Goal: Task Accomplishment & Management: Complete application form

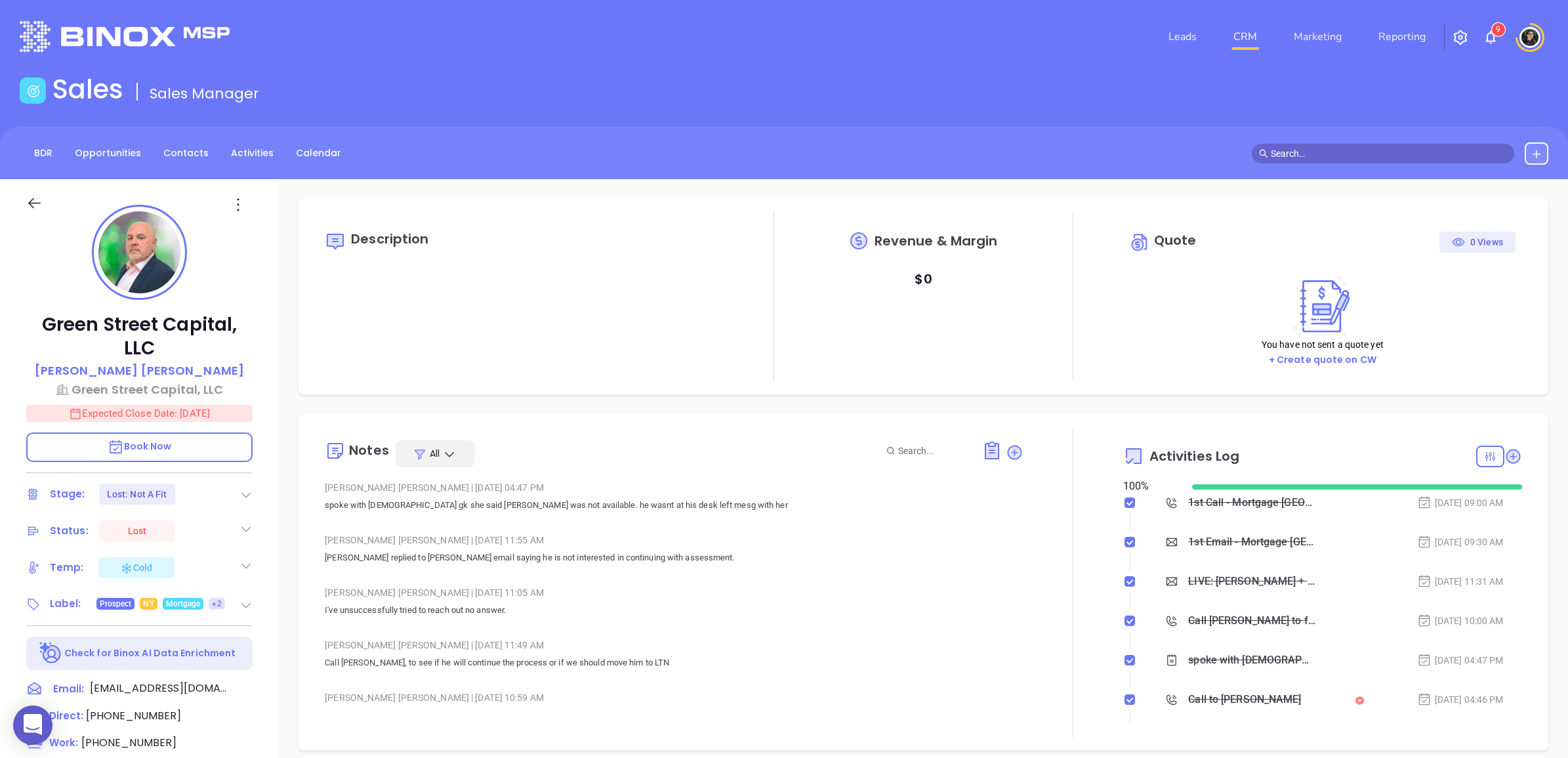
type input "[PERSON_NAME]"
click at [165, 33] on img at bounding box center [124, 36] width 210 height 31
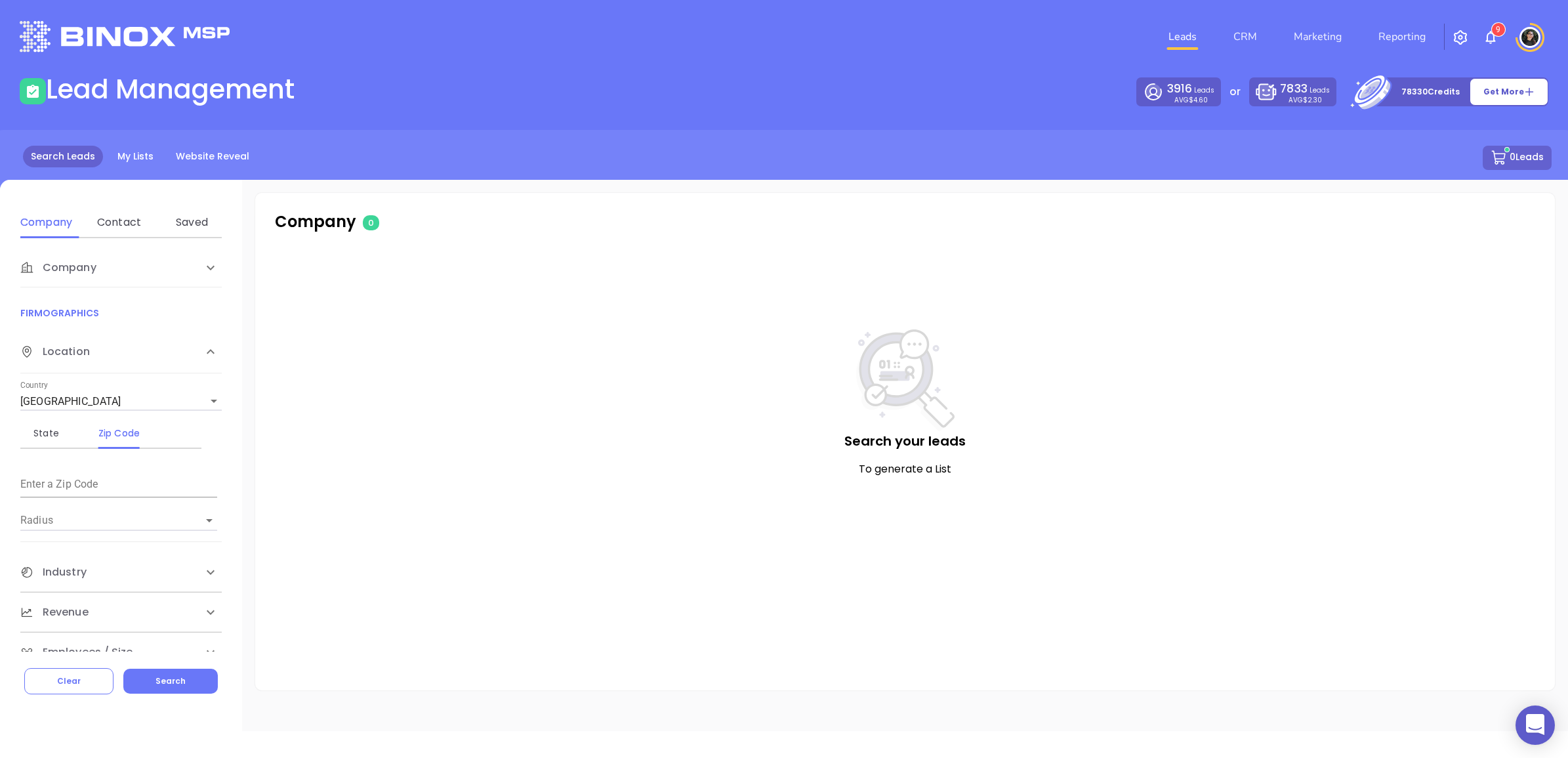
click at [1224, 34] on li "CRM" at bounding box center [1244, 36] width 60 height 26
click at [1246, 30] on link "CRM" at bounding box center [1245, 36] width 34 height 26
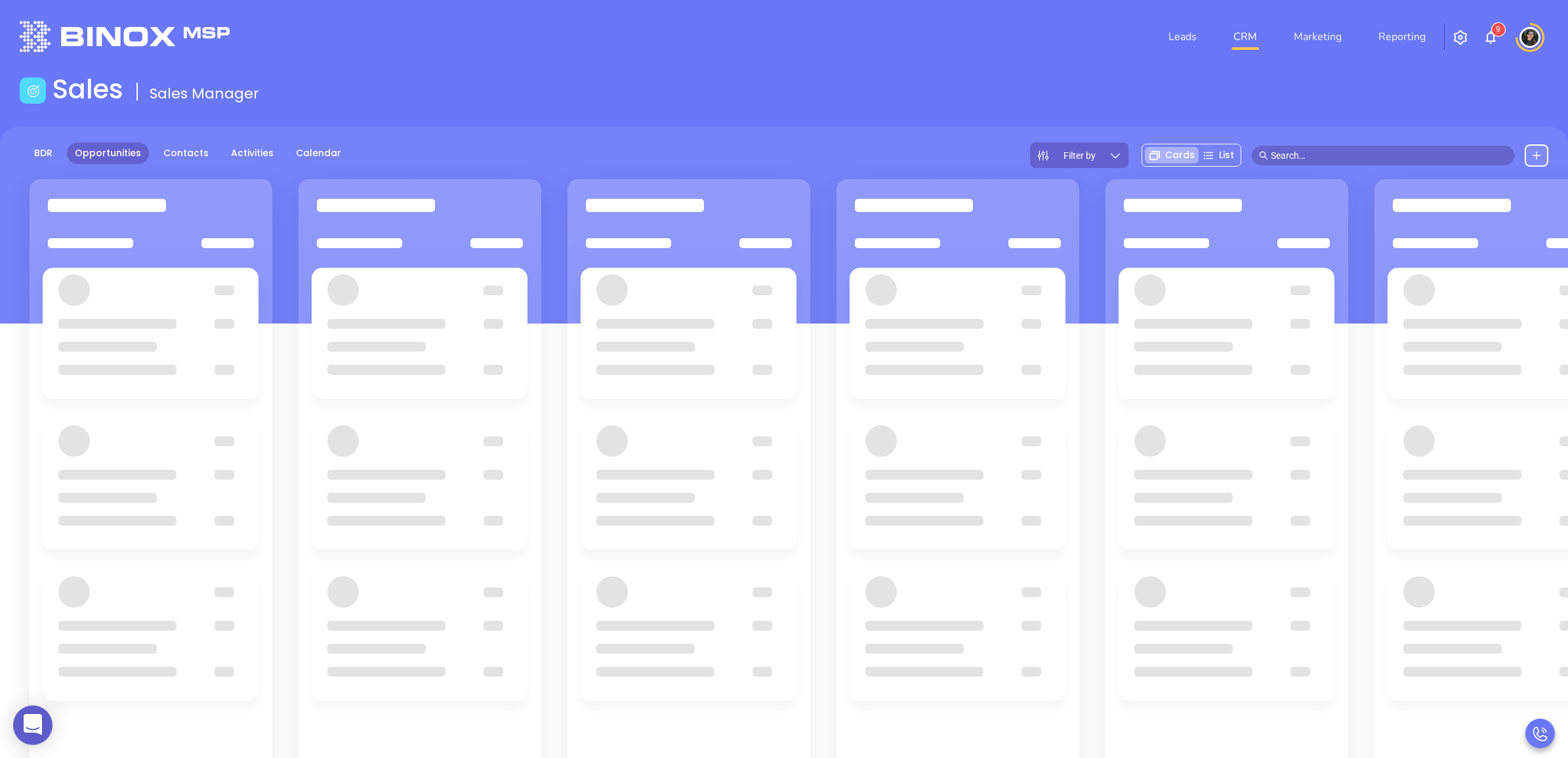
click at [1366, 150] on input "text" at bounding box center [1389, 156] width 236 height 14
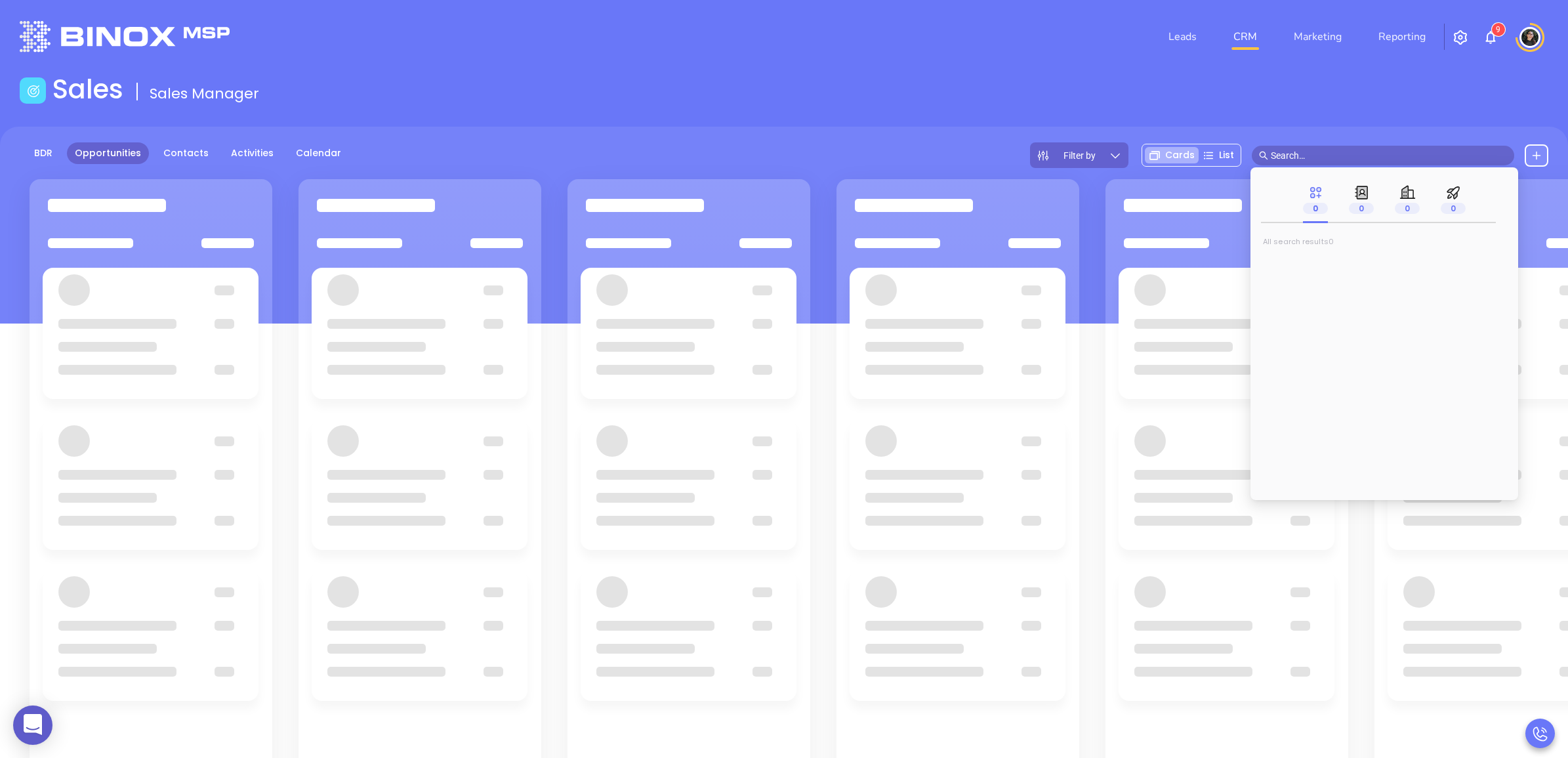
paste input "[PERSON_NAME][EMAIL_ADDRESS][DOMAIN_NAME]"
type input "[PERSON_NAME][EMAIL_ADDRESS][DOMAIN_NAME]"
click at [1294, 260] on span "[PERSON_NAME]" at bounding box center [1314, 263] width 79 height 14
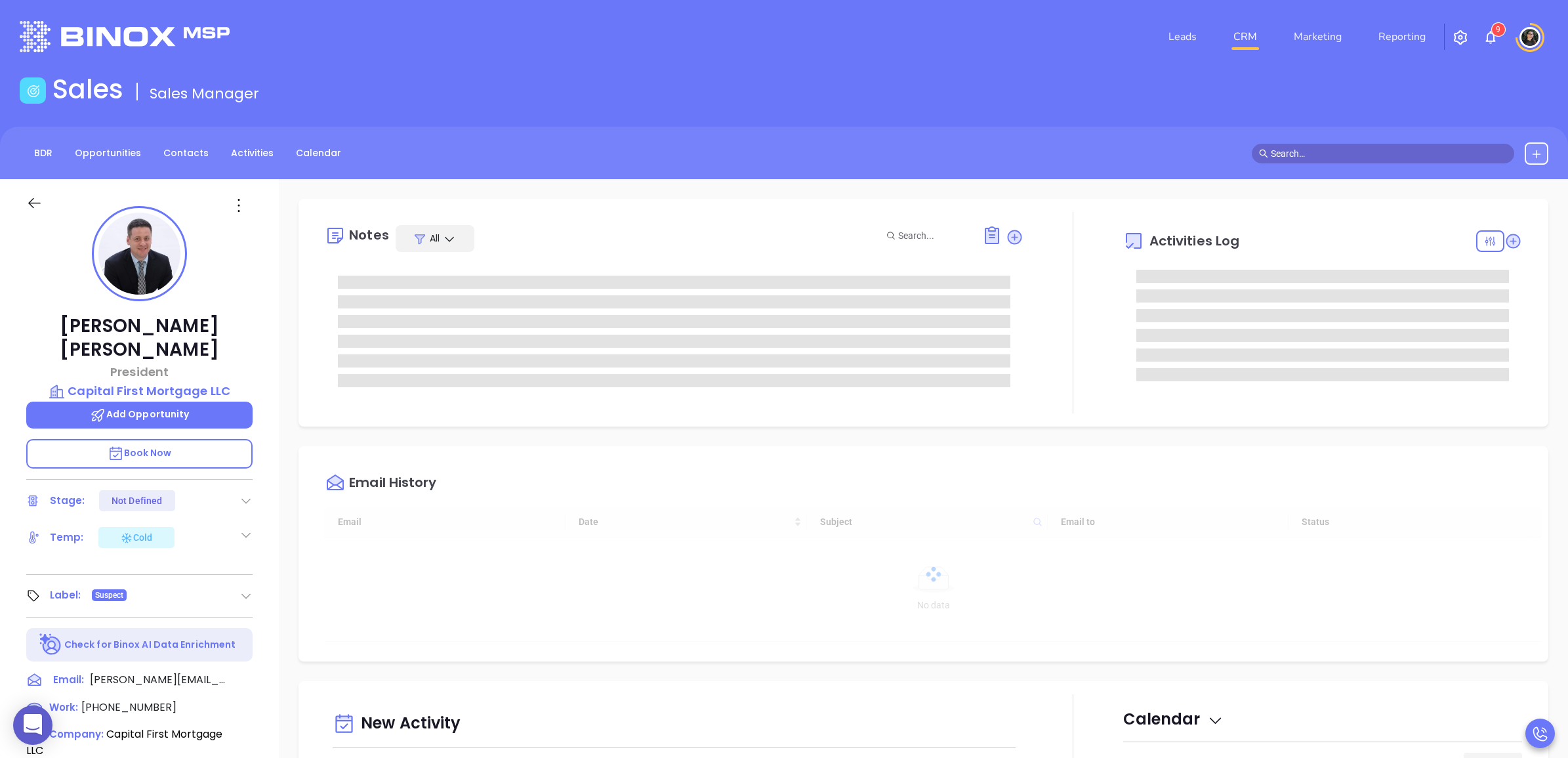
type input "[DATE]"
type input "[PERSON_NAME]"
click at [1080, 368] on div at bounding box center [1073, 312] width 100 height 201
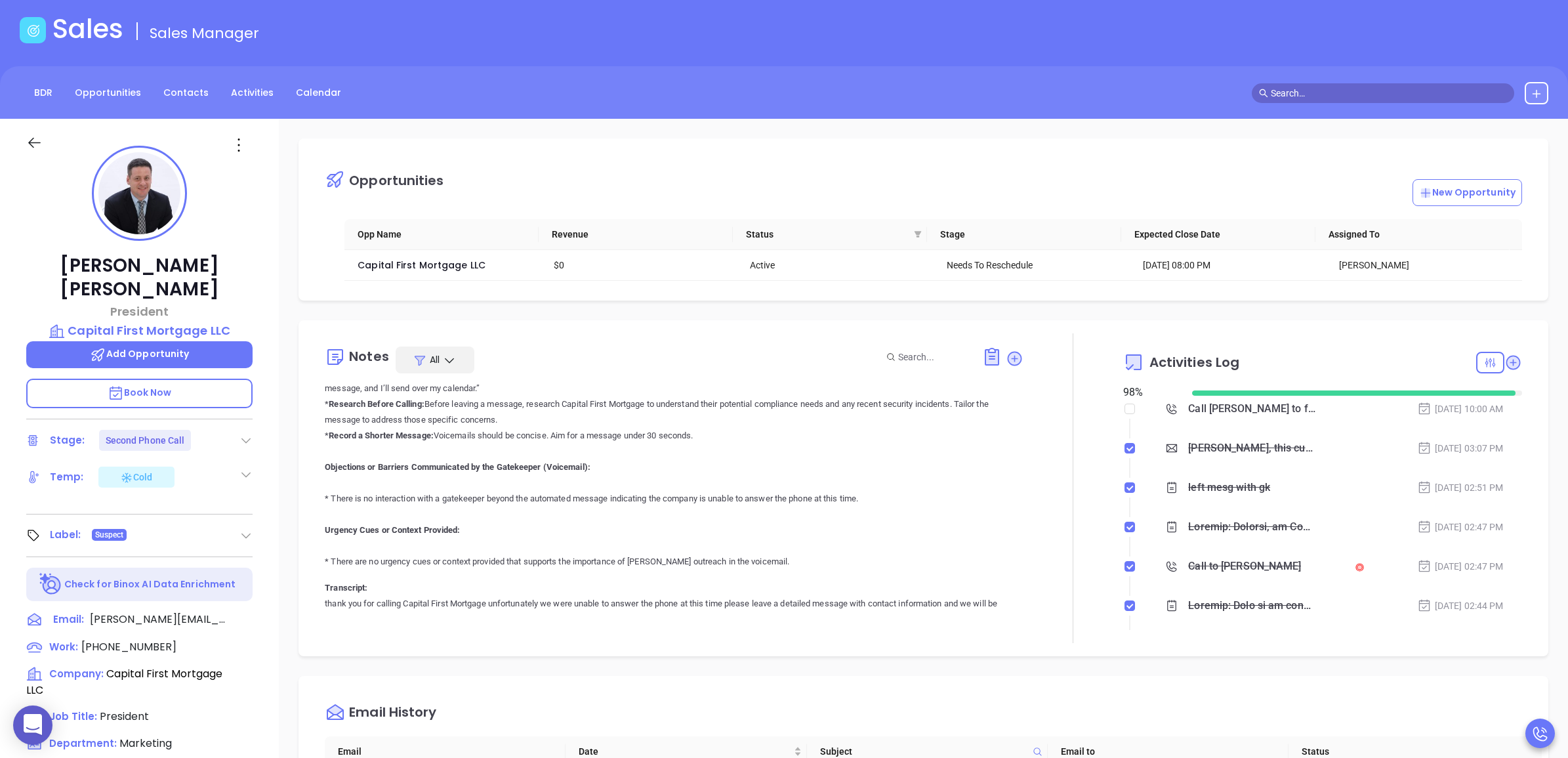
scroll to position [0, 0]
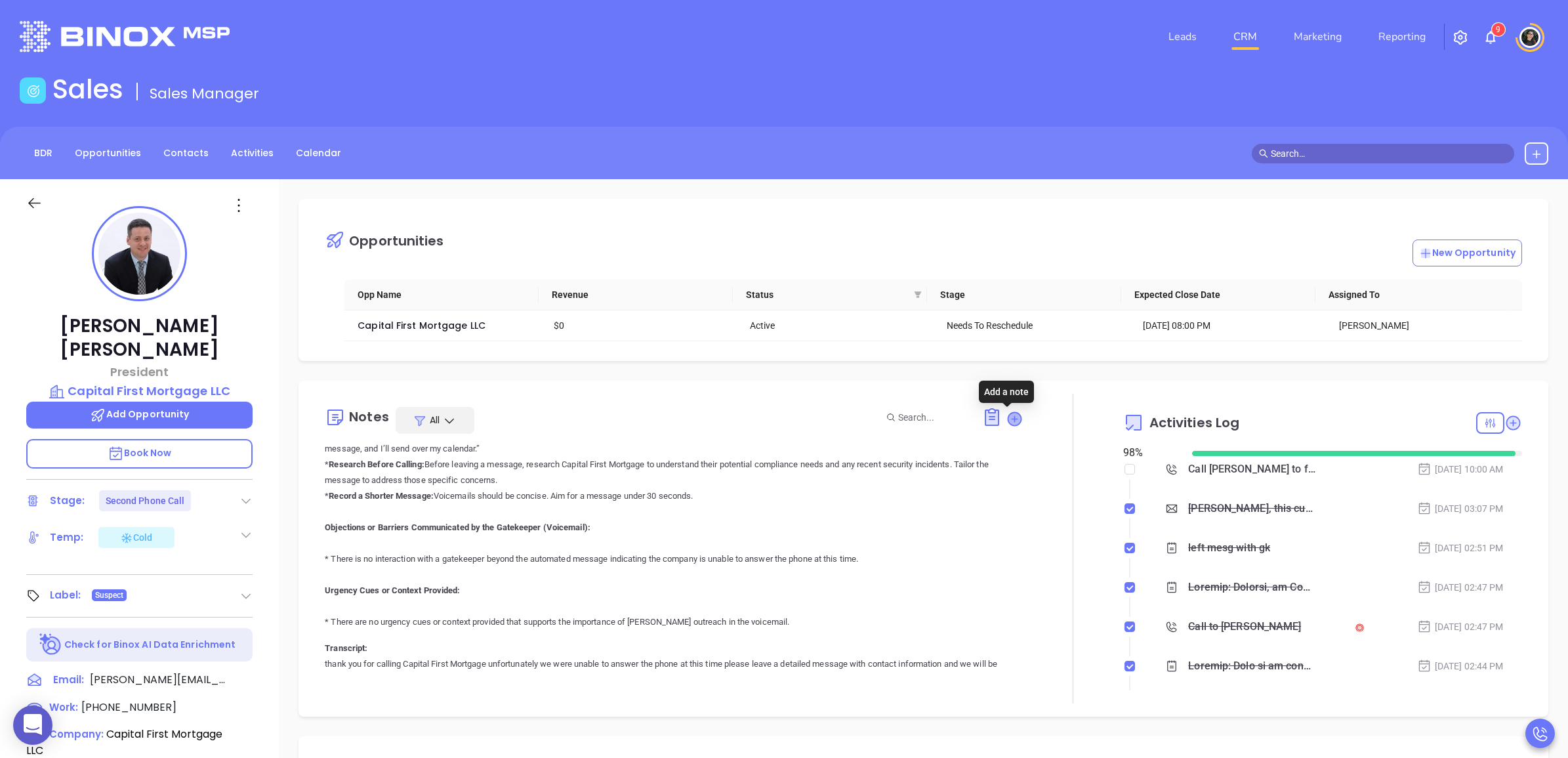
click at [1009, 418] on icon at bounding box center [1014, 418] width 14 height 14
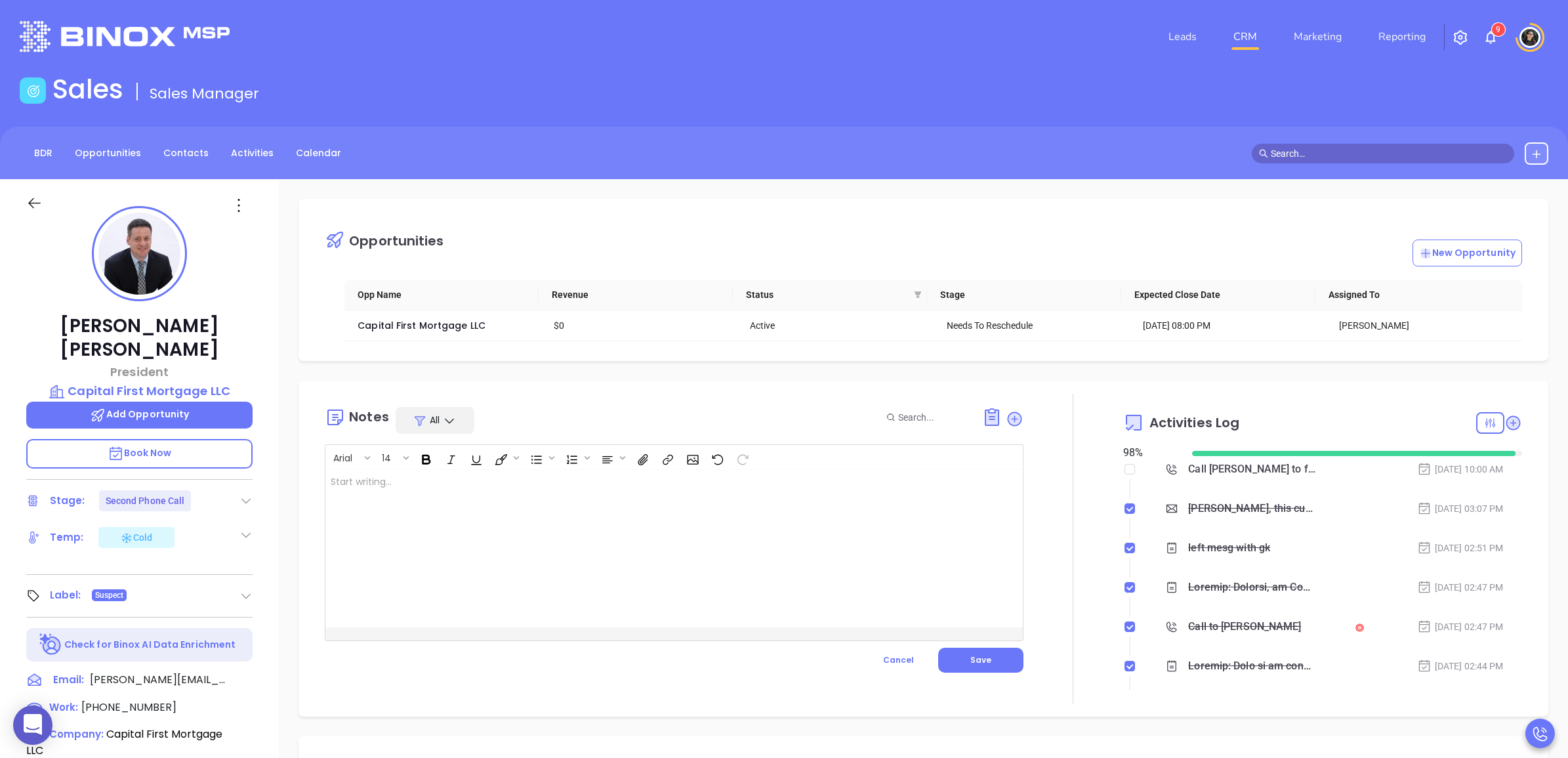
click at [715, 546] on div at bounding box center [649, 548] width 648 height 158
click at [1001, 664] on button "Save" at bounding box center [980, 660] width 86 height 25
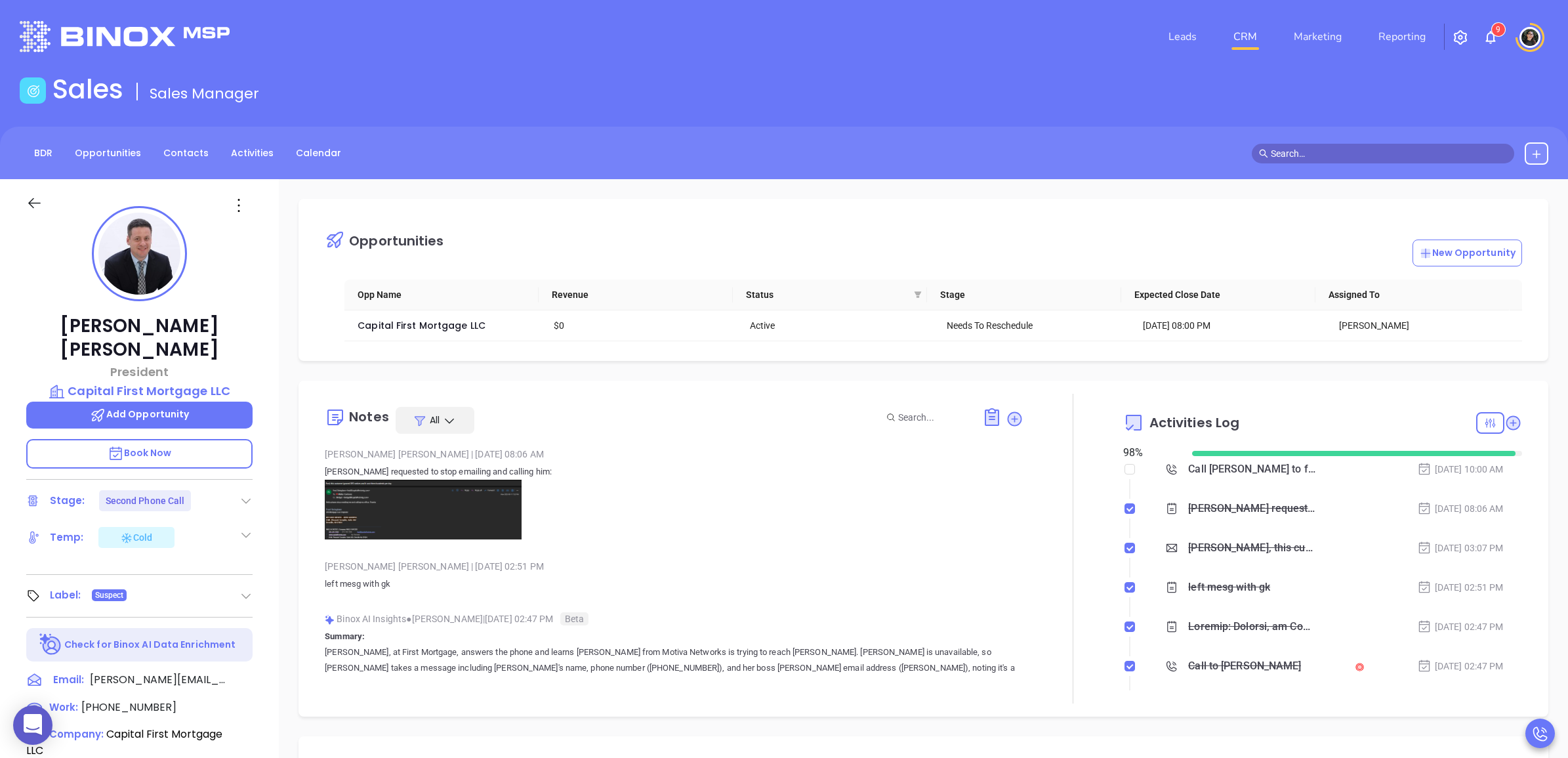
click at [400, 502] on img at bounding box center [423, 509] width 196 height 59
